Goal: Task Accomplishment & Management: Manage account settings

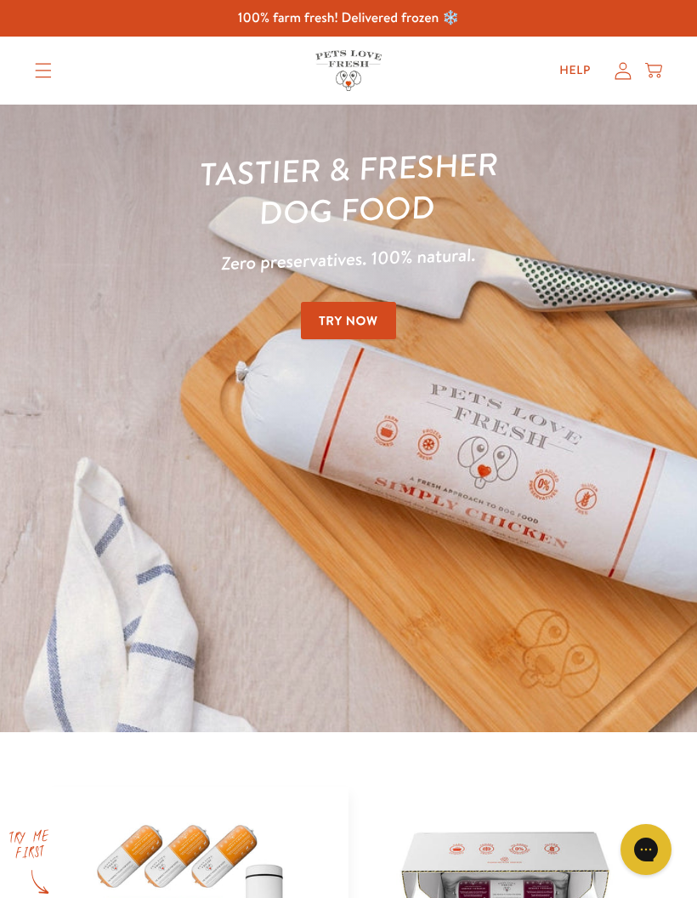
click at [628, 66] on icon at bounding box center [623, 71] width 17 height 18
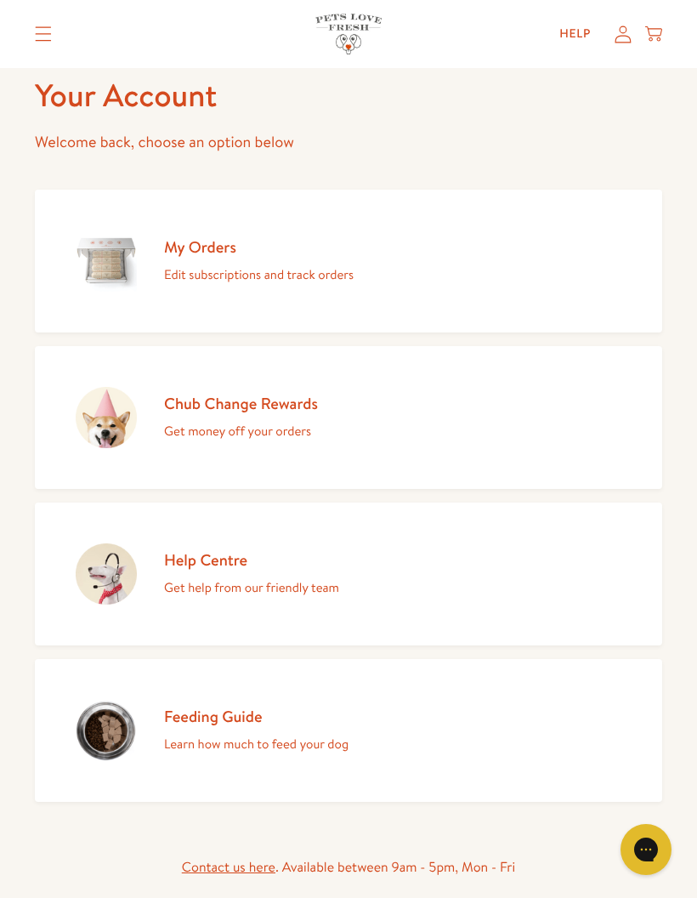
scroll to position [92, 0]
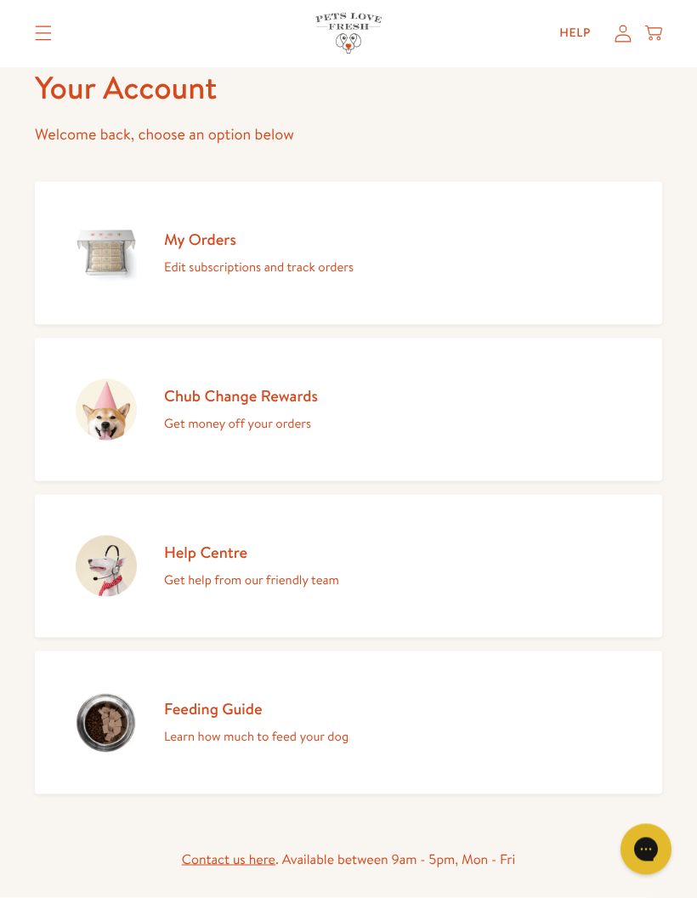
click at [290, 281] on link "My Orders Edit subscriptions and track orders" at bounding box center [349, 253] width 628 height 143
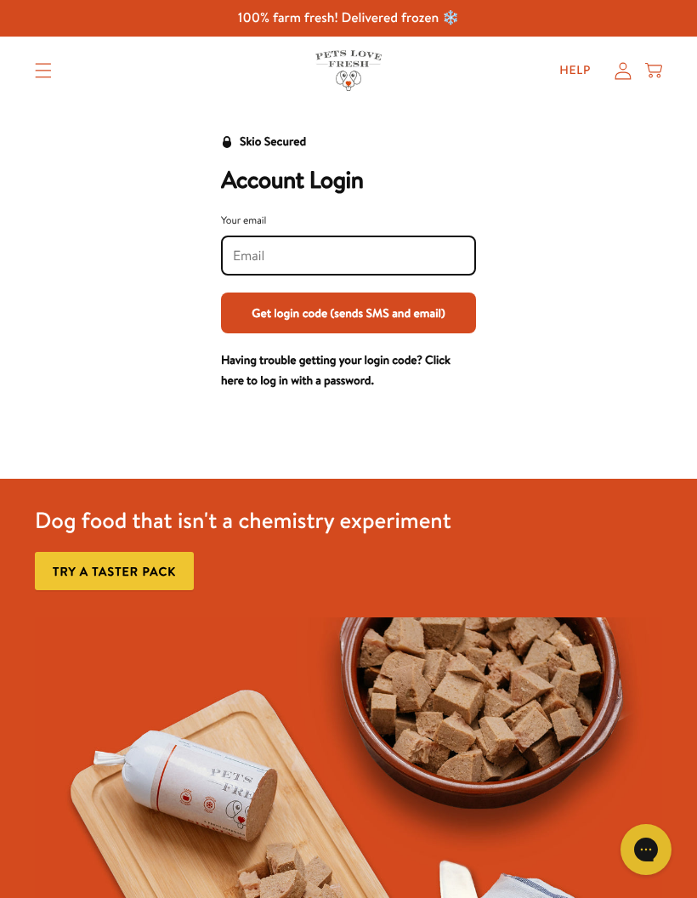
click at [321, 262] on input "Your email" at bounding box center [348, 256] width 231 height 19
type input "[EMAIL_ADDRESS][PERSON_NAME][DOMAIN_NAME]"
click at [440, 321] on button "Get login code (sends SMS and email)" at bounding box center [348, 313] width 255 height 41
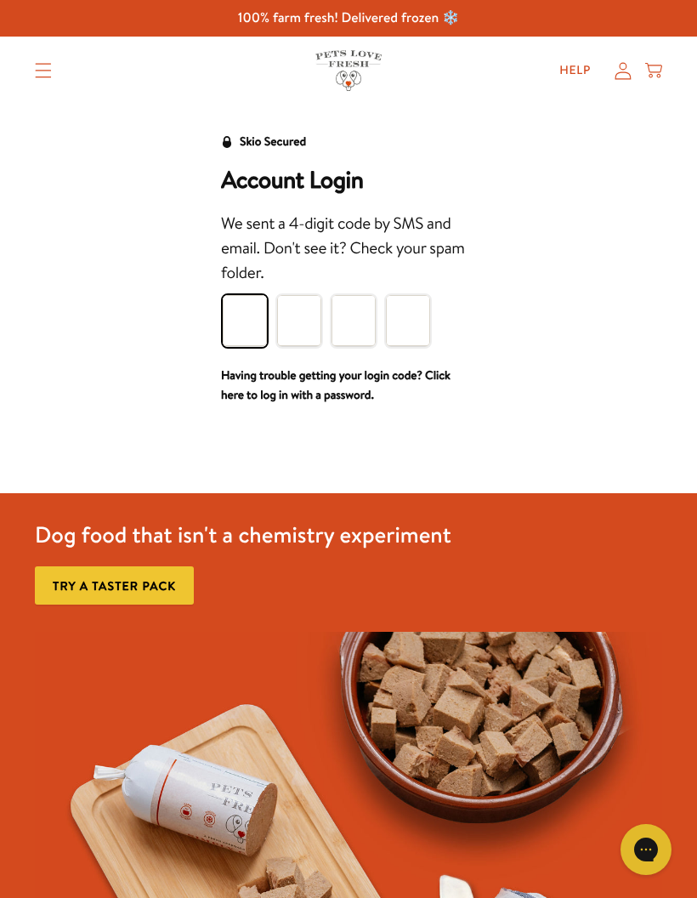
click at [241, 301] on input "Please enter your pin code" at bounding box center [245, 320] width 44 height 51
type input "1"
type input "3"
type input "9"
type input "3"
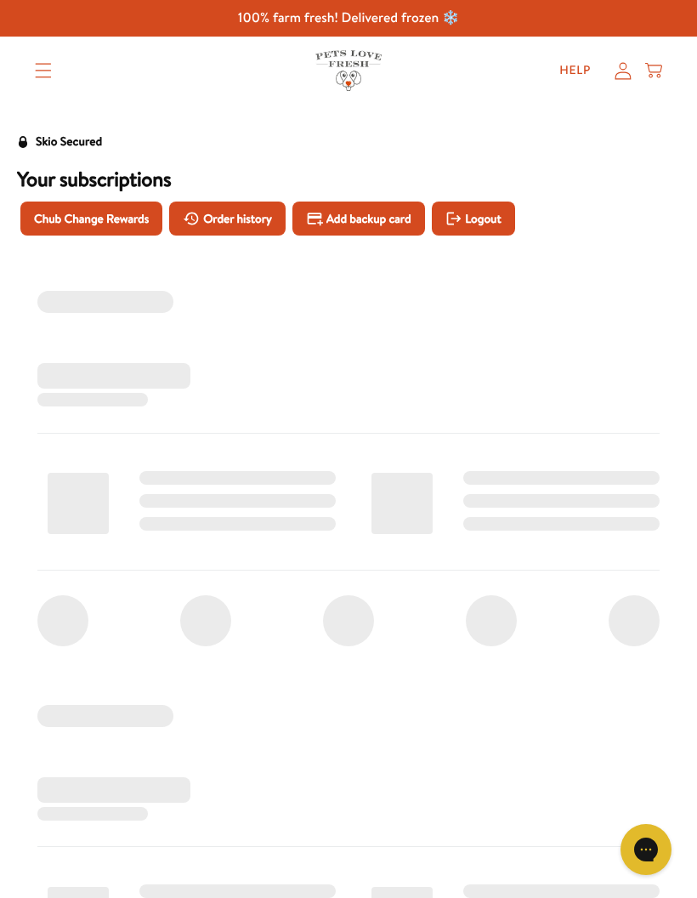
scroll to position [13, 0]
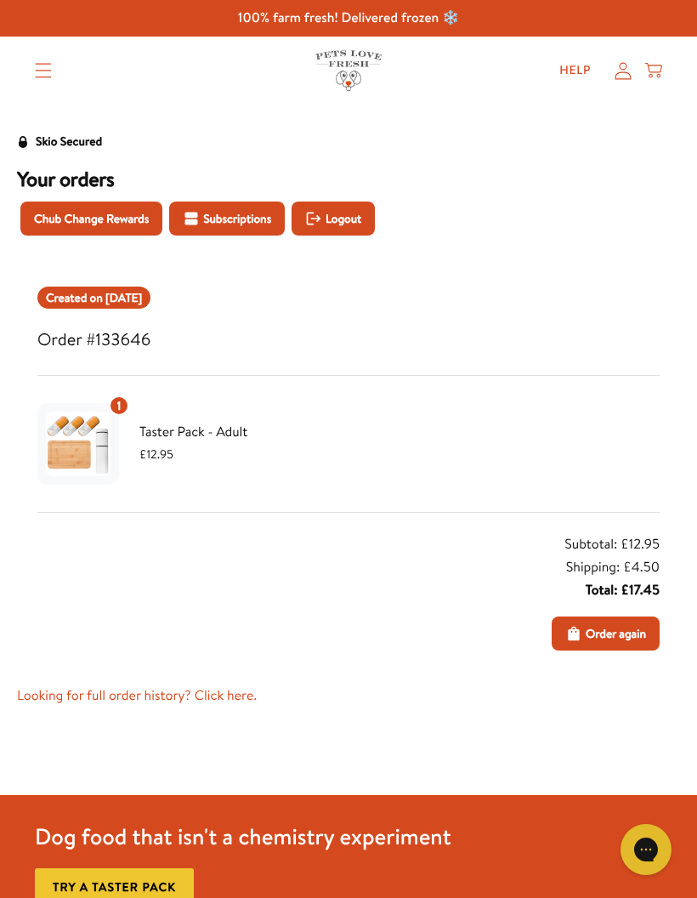
click at [121, 222] on span "Chub Change Rewards" at bounding box center [91, 218] width 115 height 19
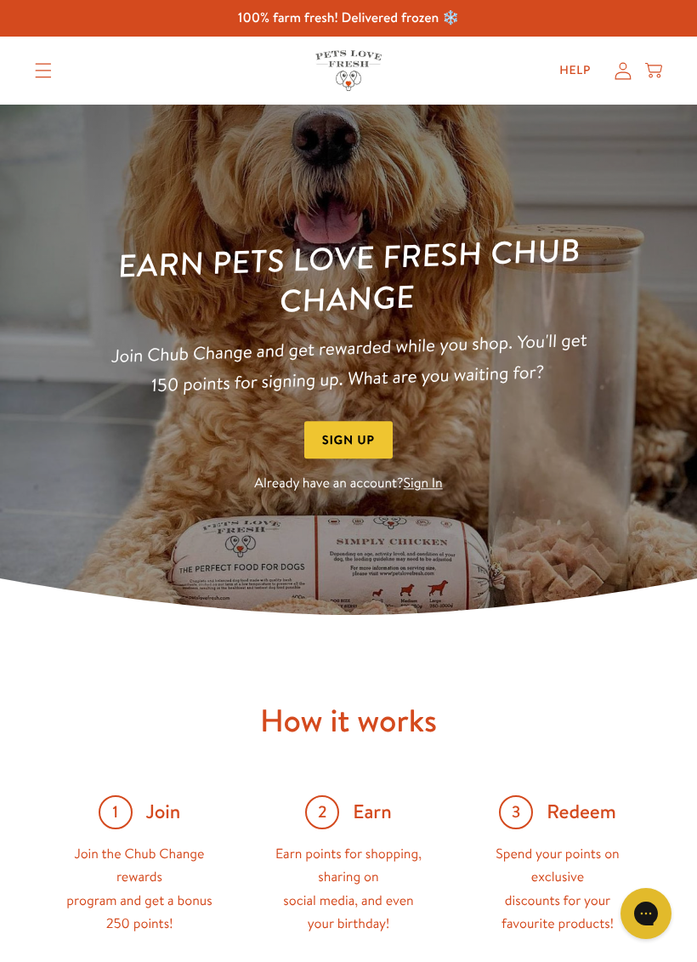
click at [658, 179] on picture at bounding box center [348, 360] width 697 height 510
click at [628, 67] on icon at bounding box center [623, 71] width 17 height 18
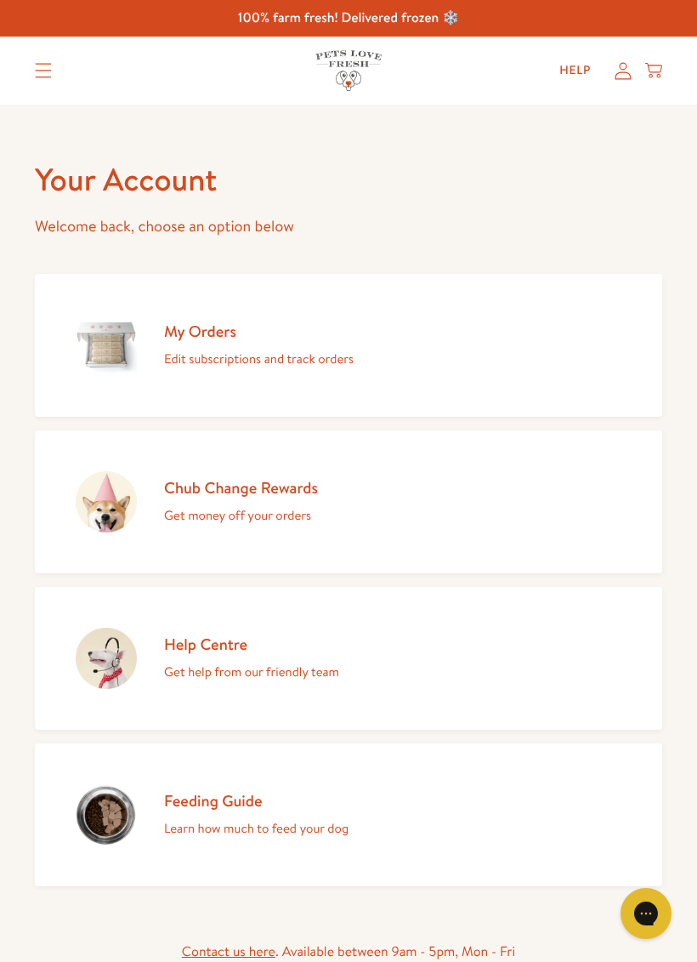
click at [262, 662] on p "Get help from our friendly team" at bounding box center [251, 672] width 175 height 22
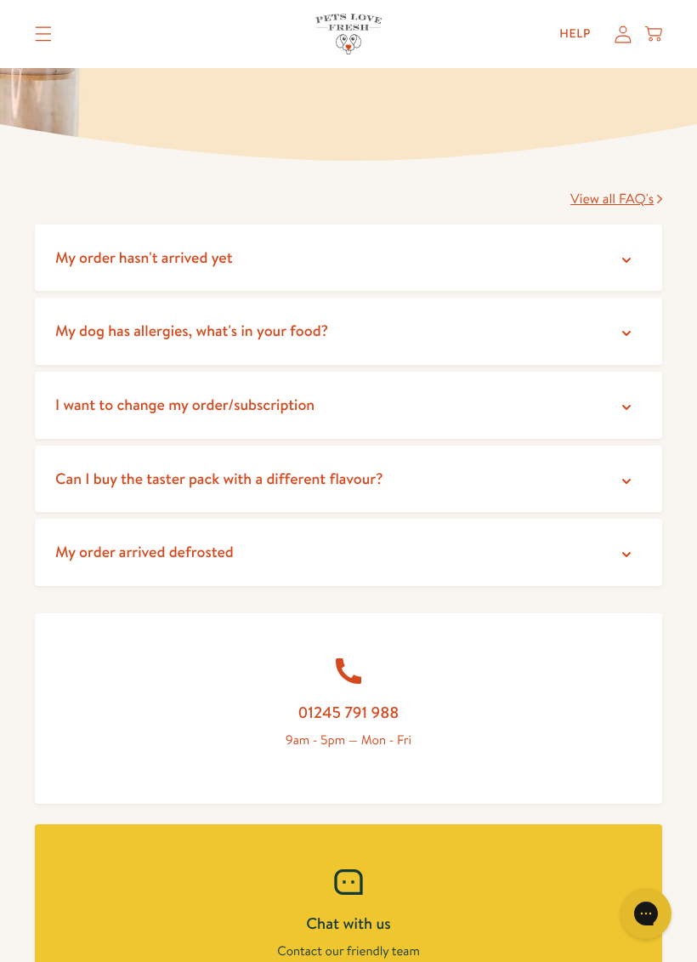
scroll to position [210, 0]
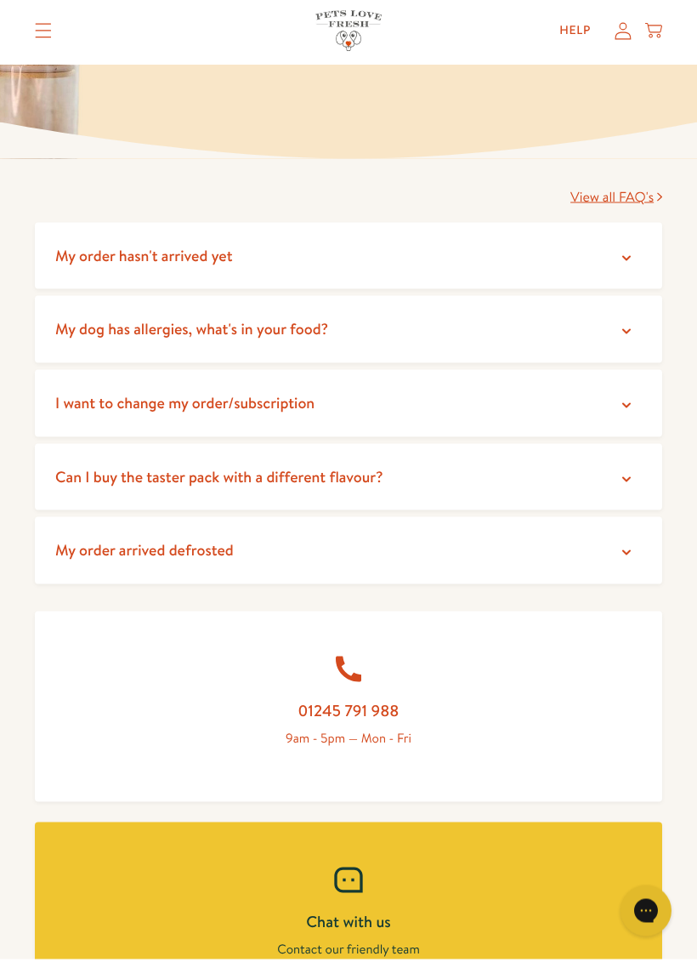
click at [344, 412] on summary "I want to change my order/subscription" at bounding box center [349, 405] width 628 height 67
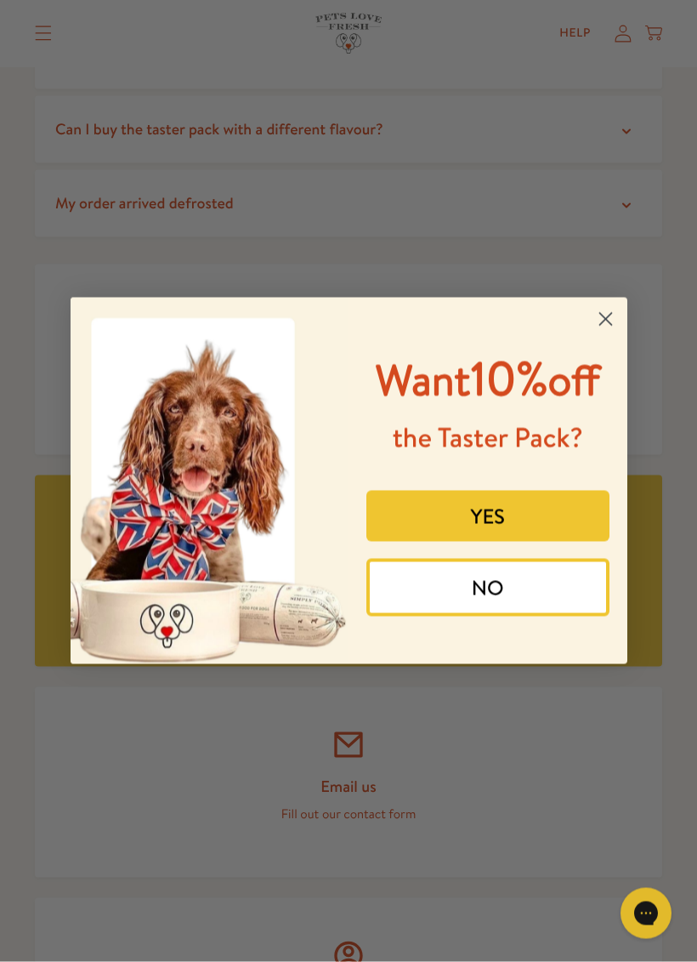
scroll to position [723, 0]
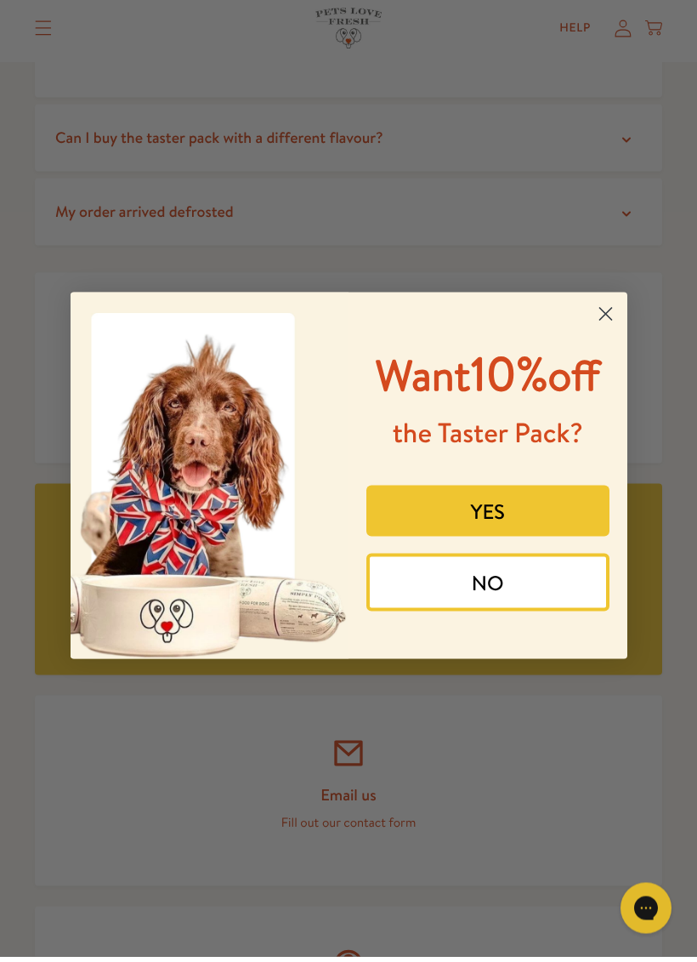
click at [617, 306] on circle "Close dialog" at bounding box center [605, 319] width 28 height 28
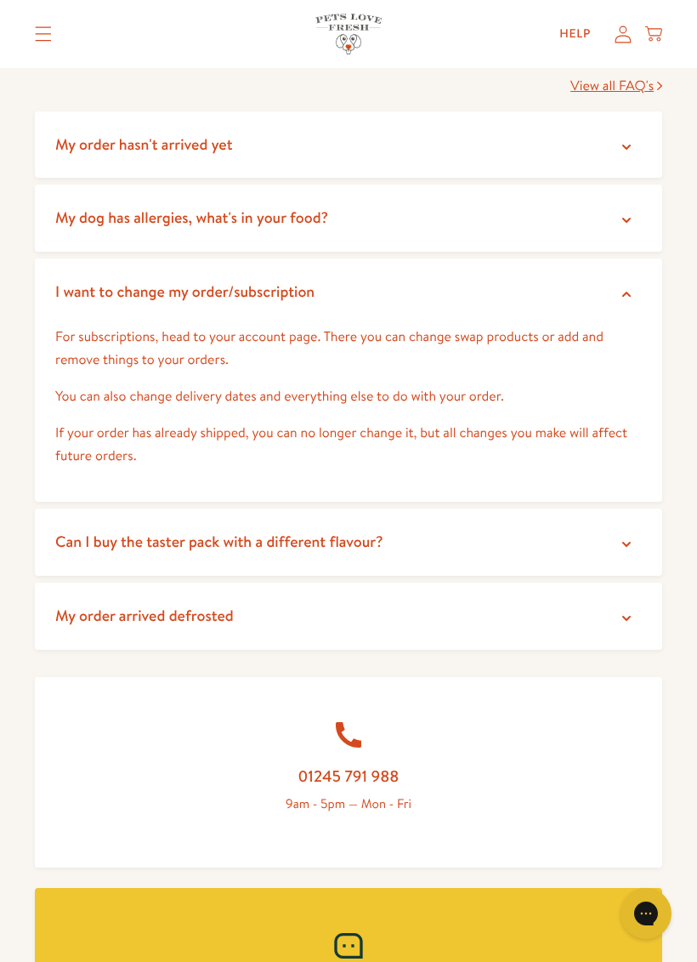
scroll to position [322, 0]
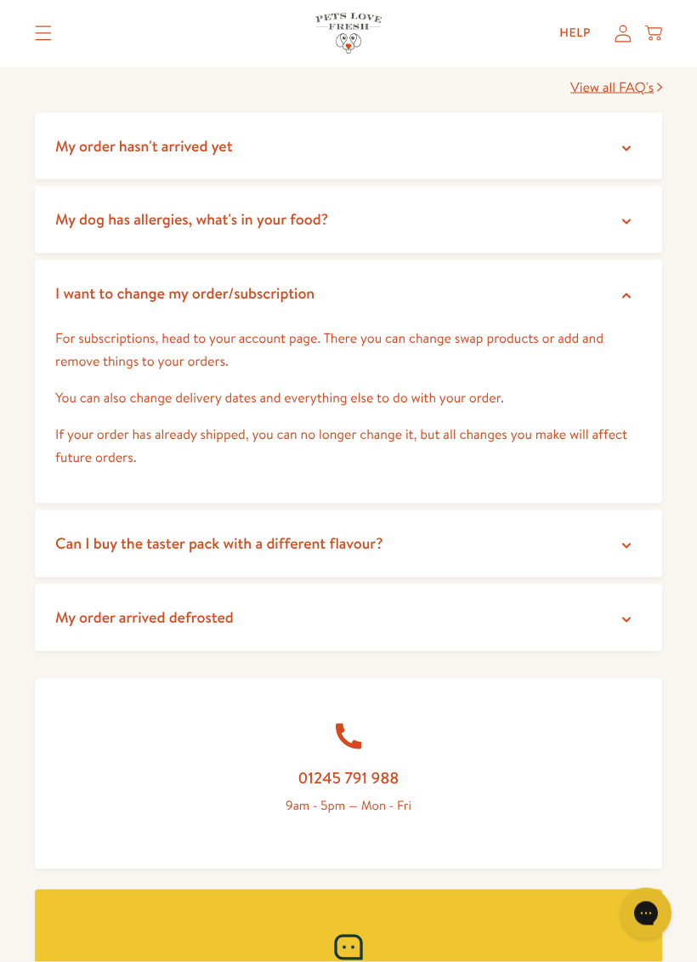
click at [284, 298] on span "I want to change my order/subscription" at bounding box center [184, 292] width 259 height 21
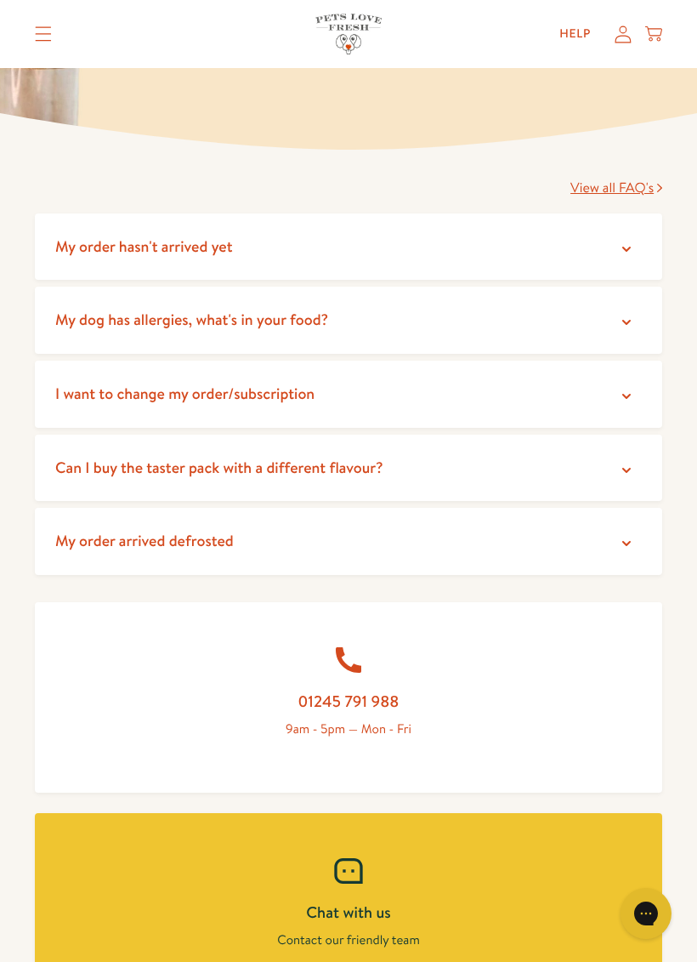
scroll to position [0, 0]
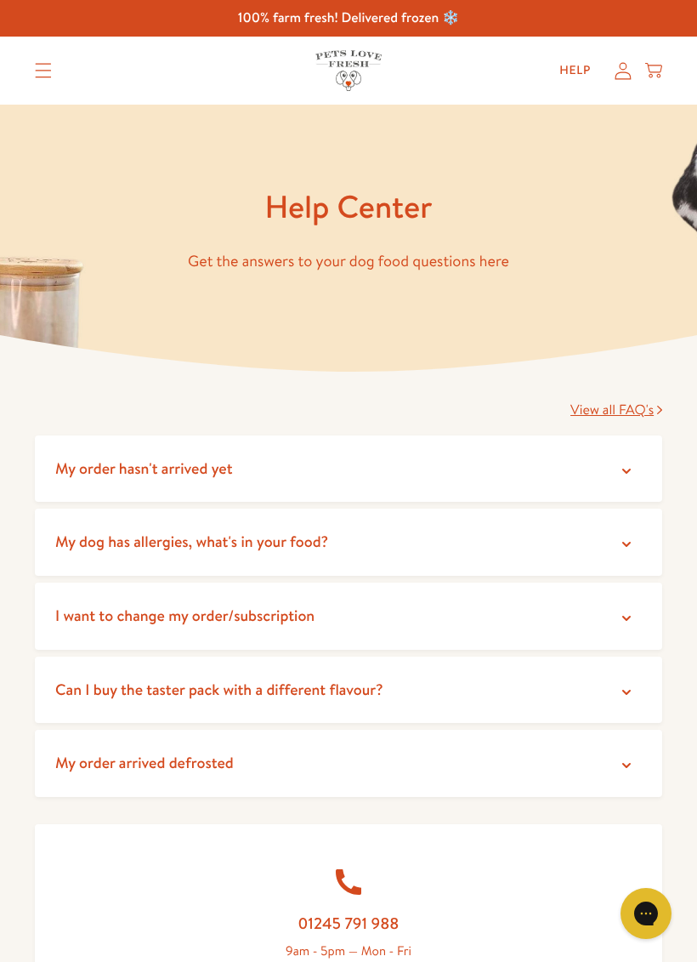
click at [53, 76] on summary "Translation missing: en.sections.header.menu" at bounding box center [43, 70] width 44 height 43
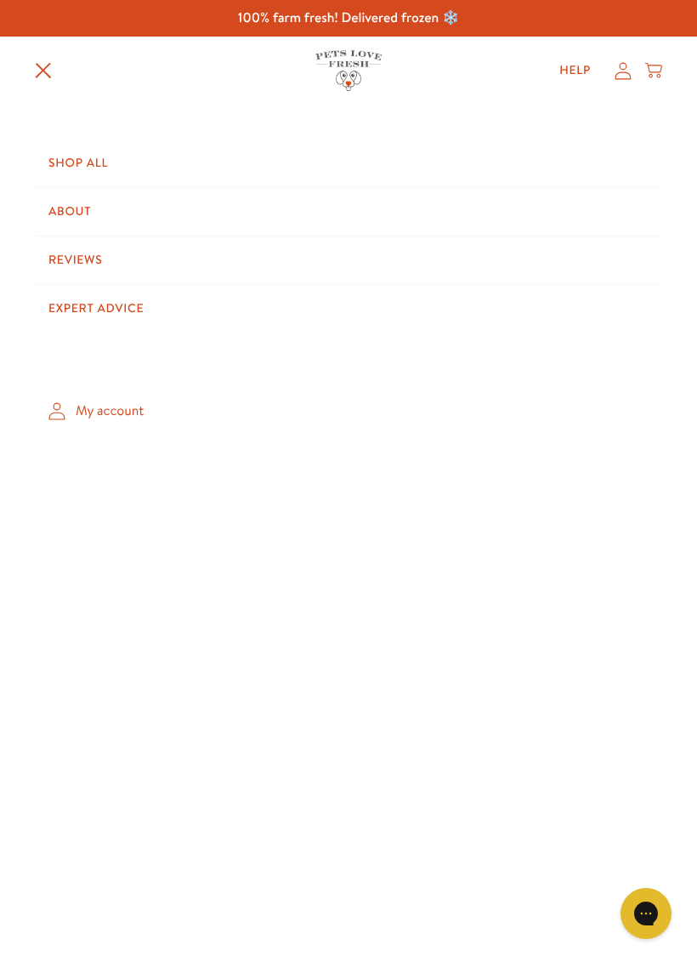
click at [121, 398] on link "My account" at bounding box center [349, 411] width 628 height 50
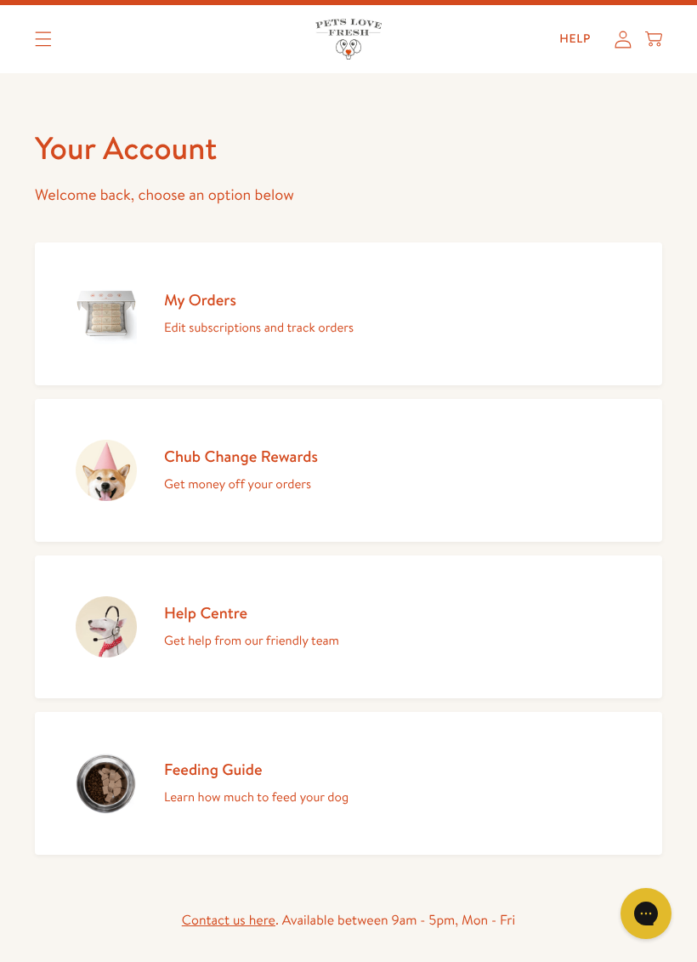
scroll to position [31, 0]
click at [264, 321] on p "Edit subscriptions and track orders" at bounding box center [259, 328] width 190 height 22
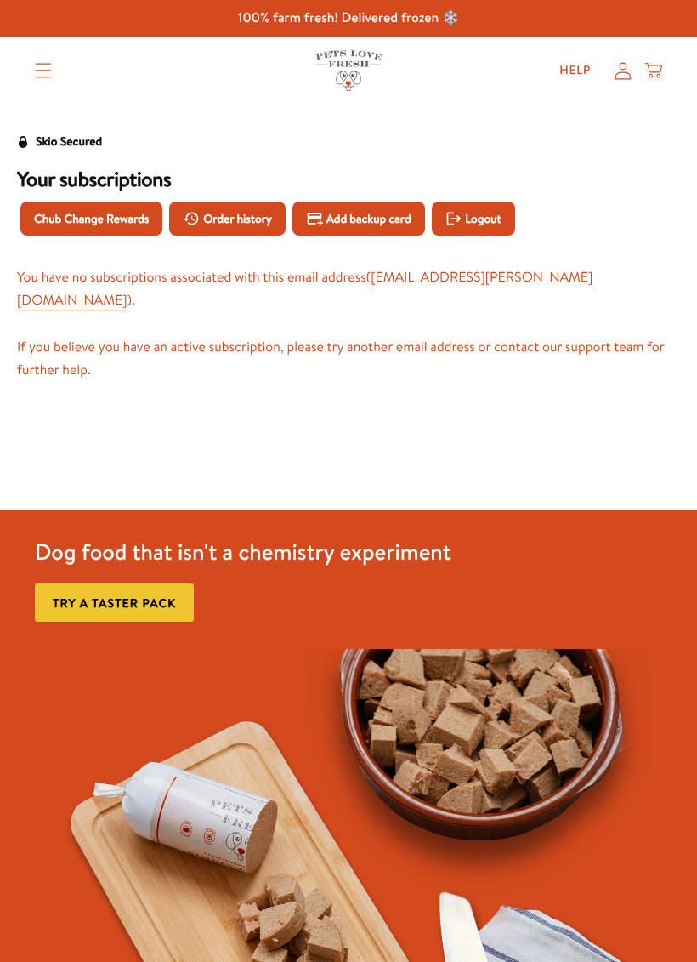
click at [263, 221] on span "Order history" at bounding box center [237, 218] width 69 height 19
